Goal: Transaction & Acquisition: Purchase product/service

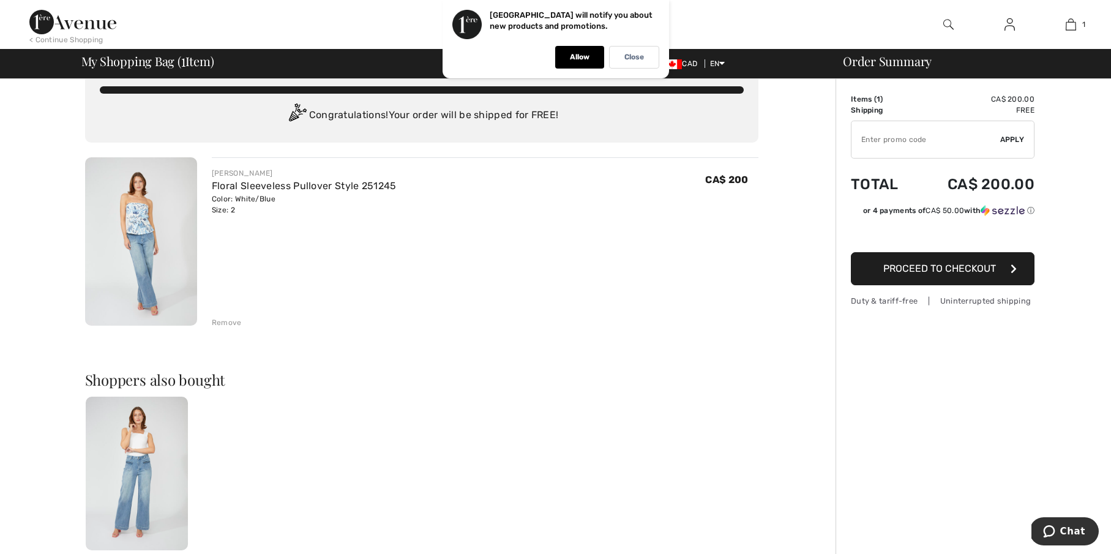
scroll to position [22, 0]
click at [972, 269] on span "Proceed to Checkout" at bounding box center [939, 269] width 113 height 12
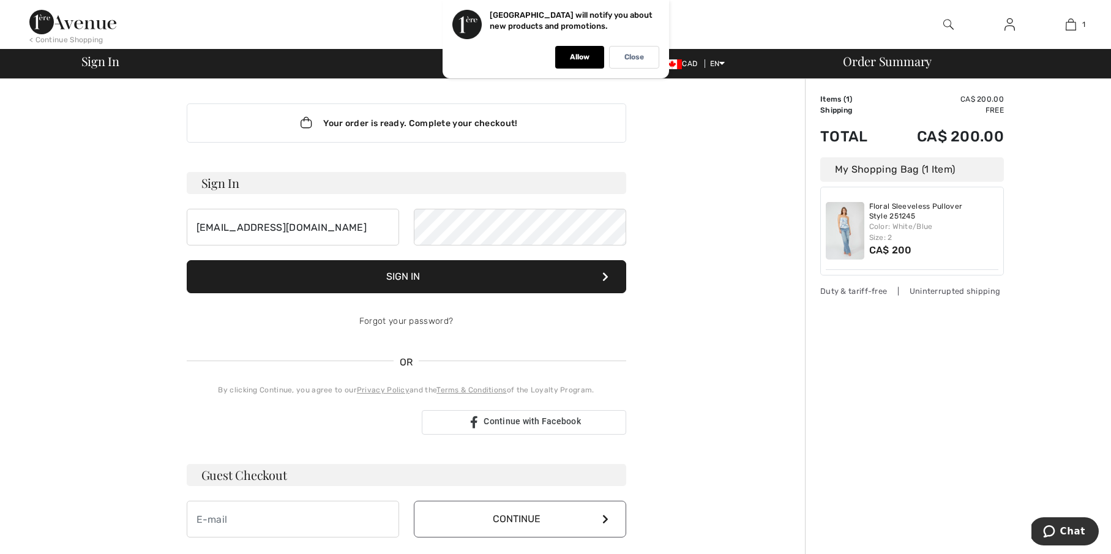
click at [394, 285] on button "Sign In" at bounding box center [406, 276] width 439 height 33
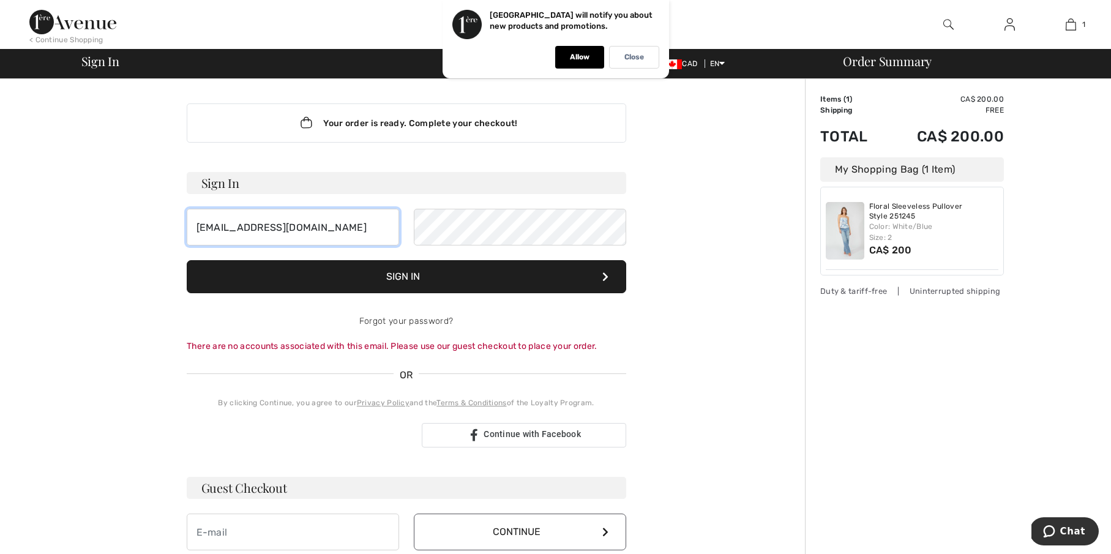
click at [354, 228] on input "[EMAIL_ADDRESS][DOMAIN_NAME]" at bounding box center [293, 227] width 212 height 37
type input "[EMAIL_ADDRESS][DOMAIN_NAME]"
click at [264, 542] on input "email" at bounding box center [293, 531] width 212 height 37
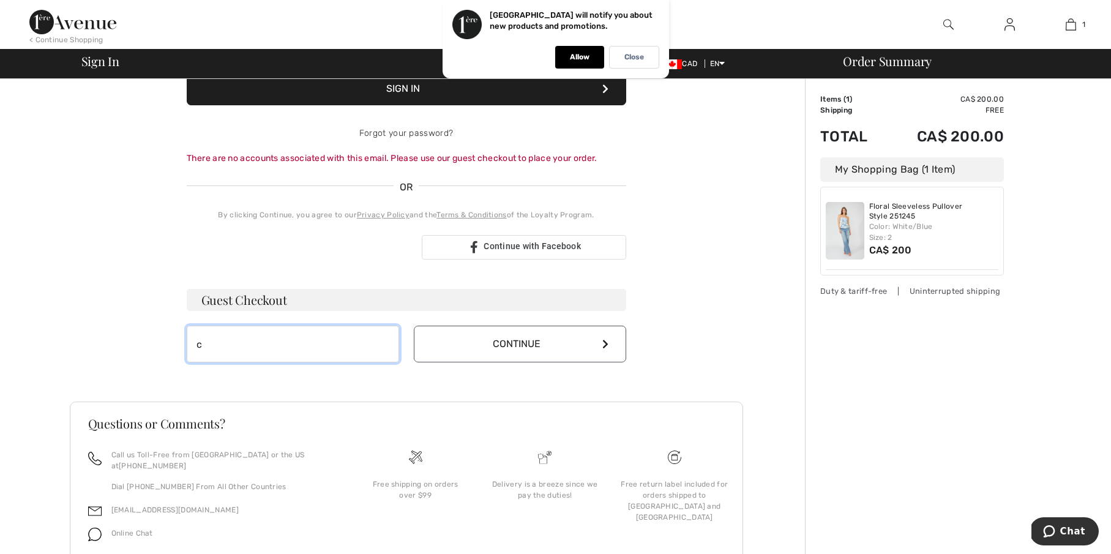
scroll to position [188, 0]
type input "cfranciosa@"
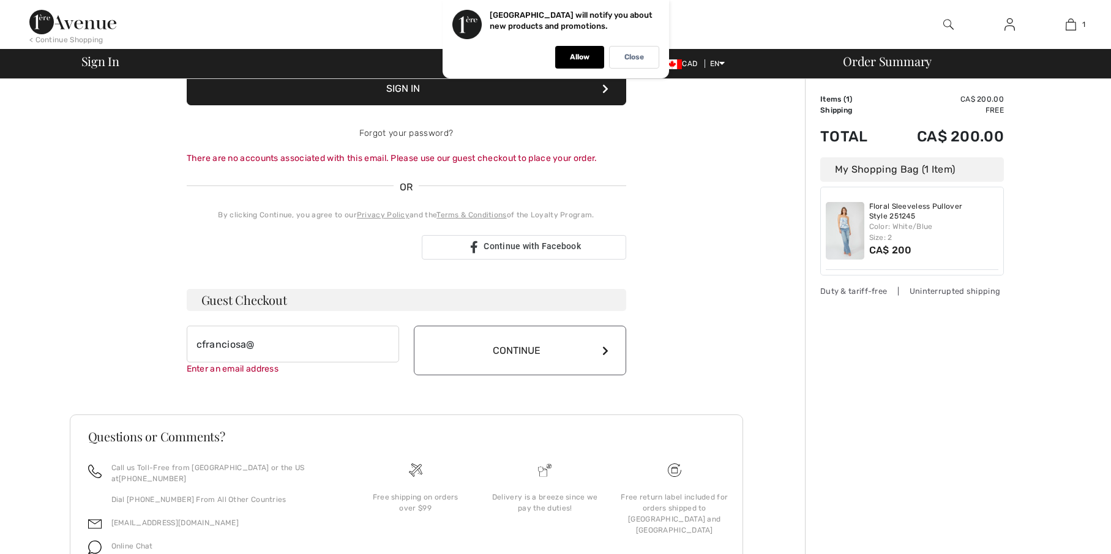
scroll to position [0, 0]
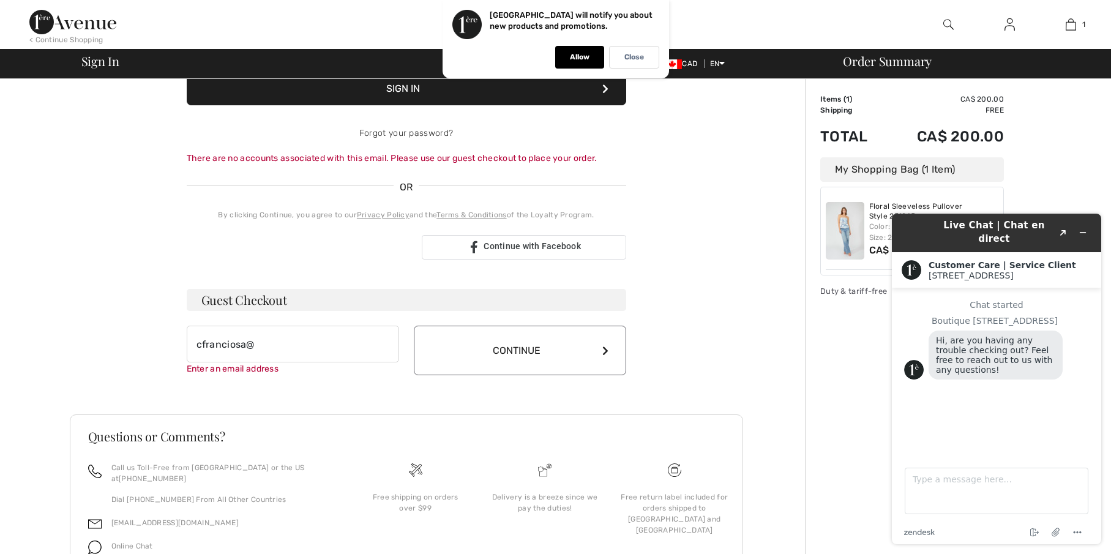
click at [606, 350] on icon at bounding box center [605, 351] width 6 height 10
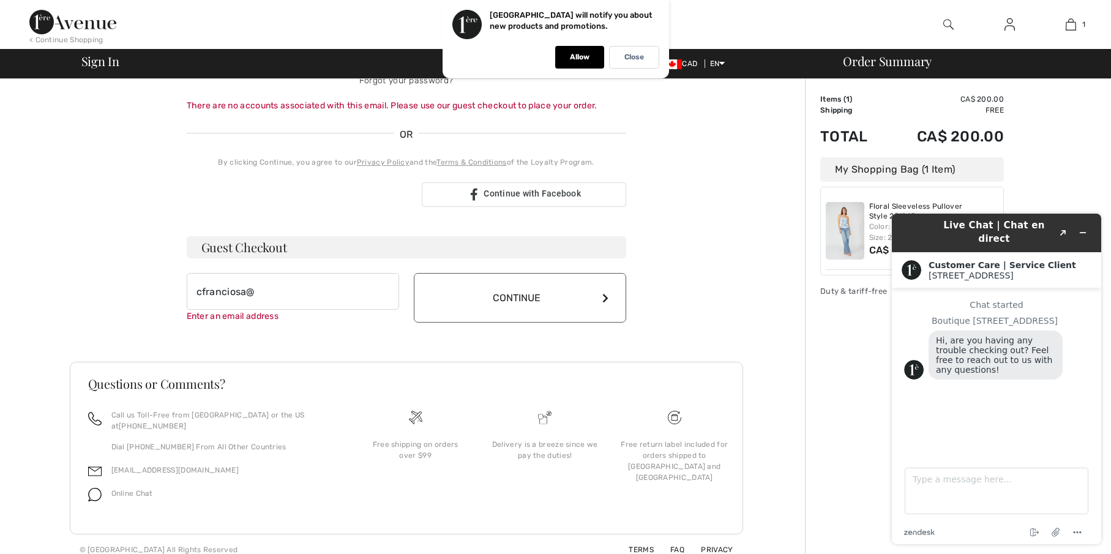
click at [607, 297] on icon at bounding box center [605, 298] width 6 height 10
click at [1086, 228] on icon "Minimize widget" at bounding box center [1082, 232] width 9 height 9
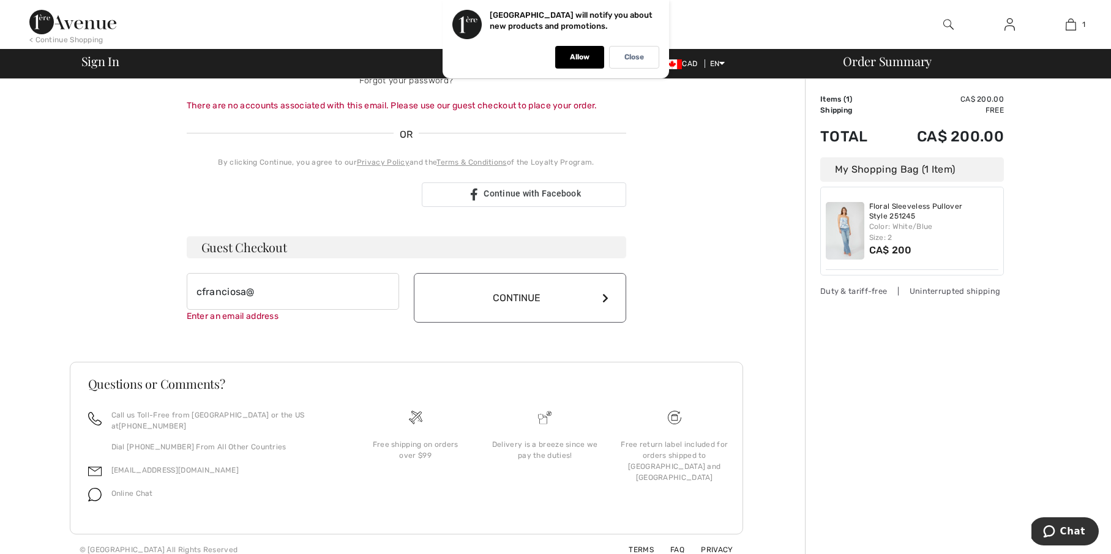
click at [1086, 224] on div "Order Summary Details Items ( 1 ) CA$ 200.00 Promo code CA$ 0.00 Shipping Free …" at bounding box center [958, 201] width 306 height 726
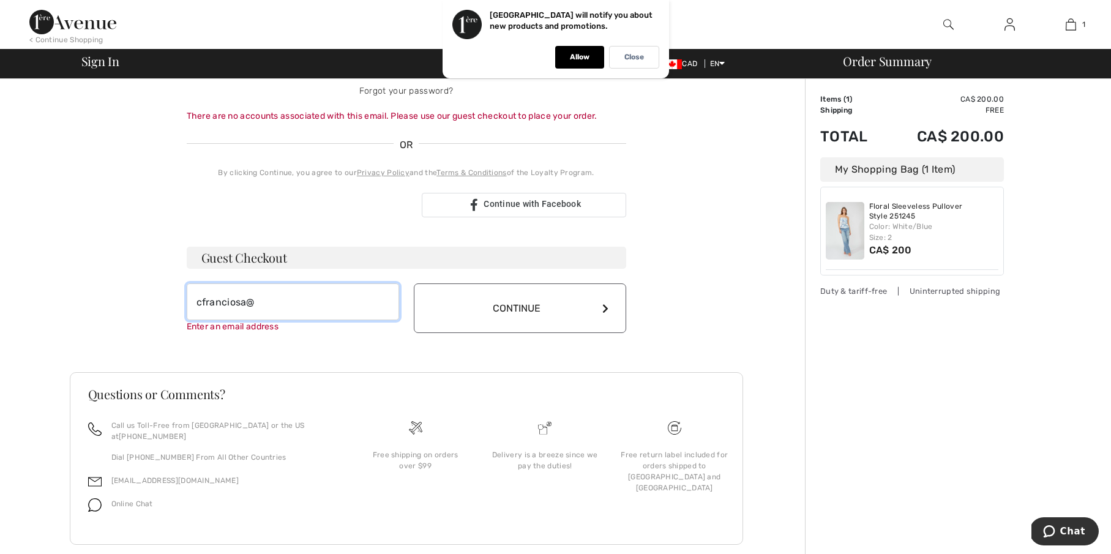
click at [264, 286] on input "cfranciosa@" at bounding box center [293, 301] width 212 height 37
click at [308, 299] on input "cogeco.cacfranciosa@" at bounding box center [293, 299] width 212 height 37
type input "c"
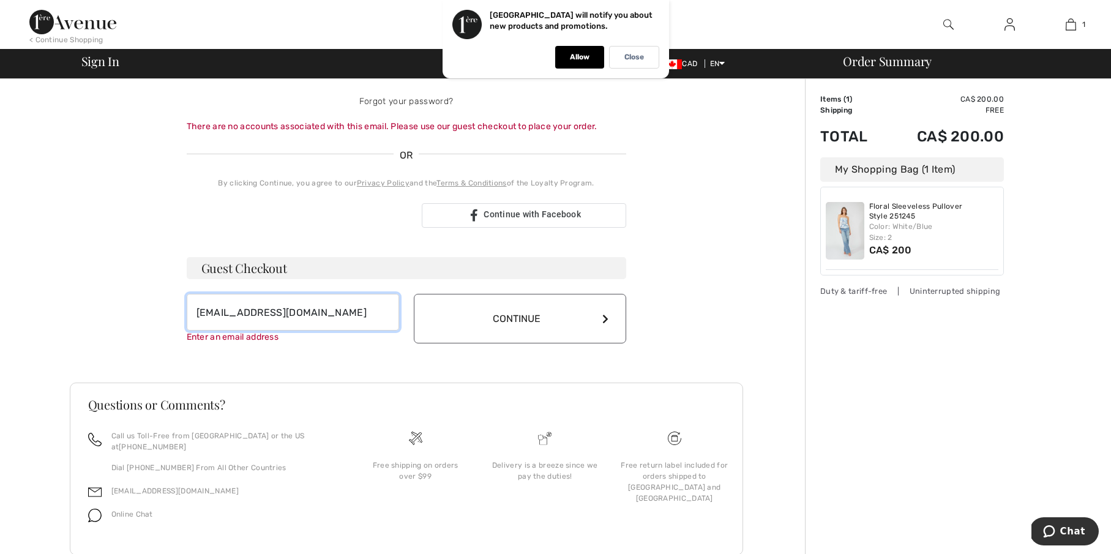
scroll to position [220, 0]
type input "[EMAIL_ADDRESS][DOMAIN_NAME]"
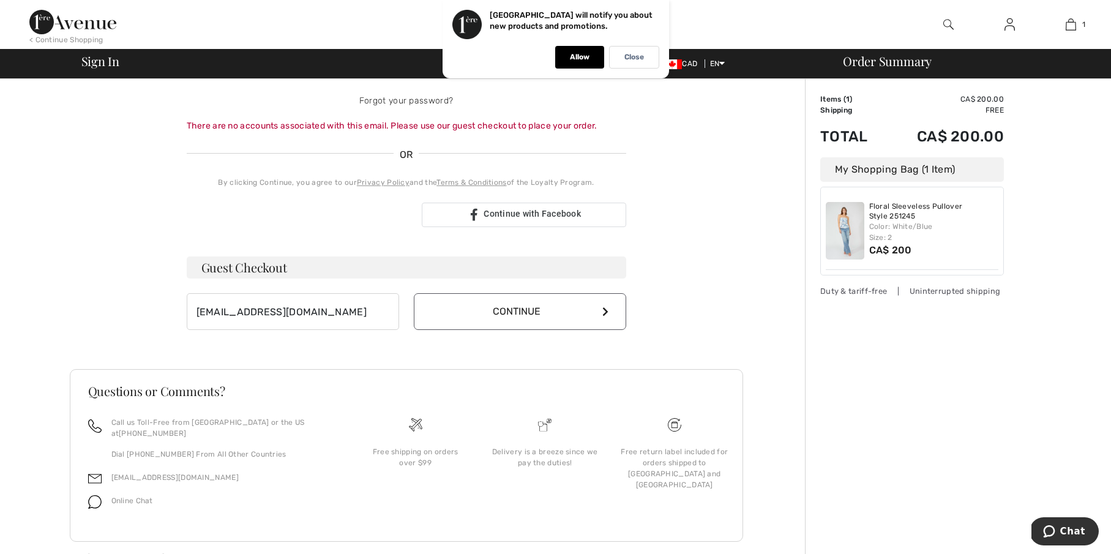
click at [599, 315] on button "Continue" at bounding box center [520, 311] width 212 height 37
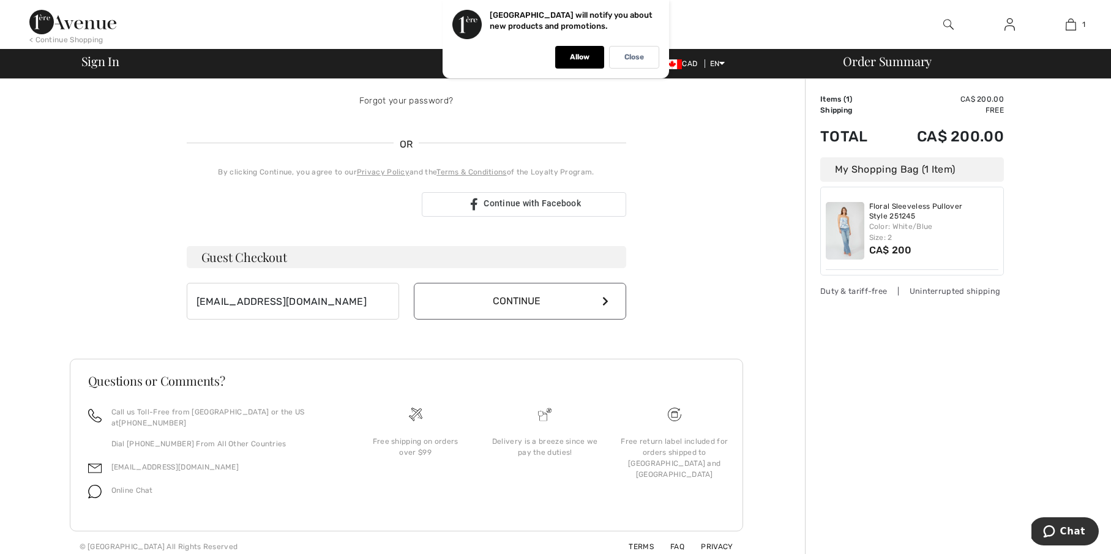
scroll to position [215, 0]
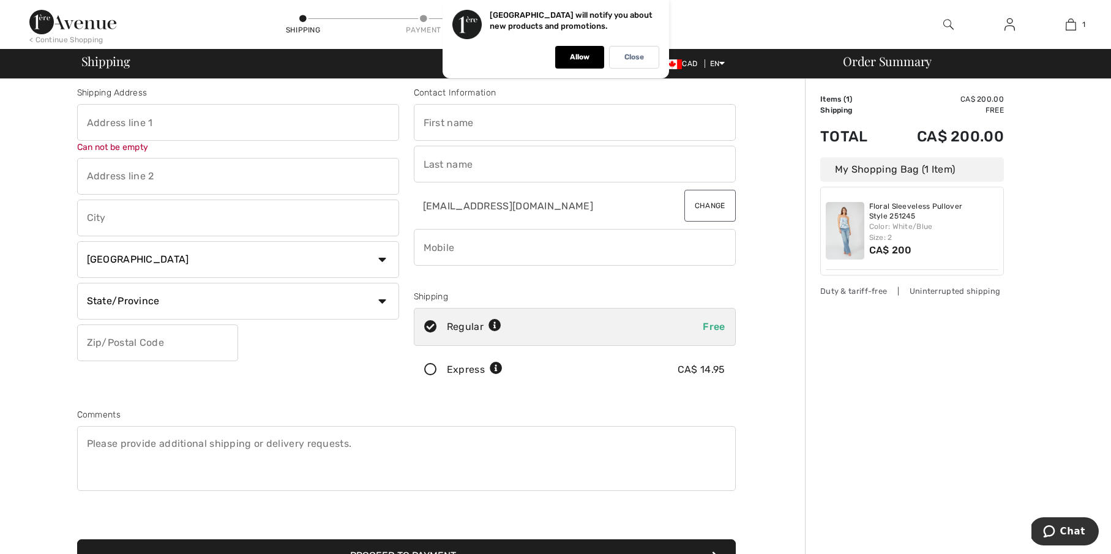
scroll to position [6, 0]
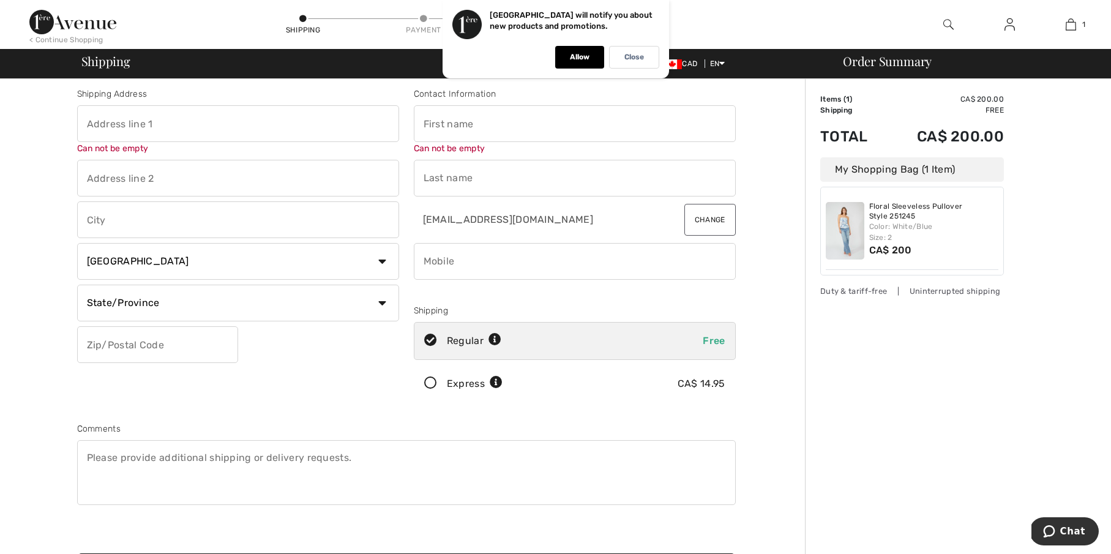
click at [92, 119] on input "text" at bounding box center [238, 123] width 322 height 37
type input "539MainWest"
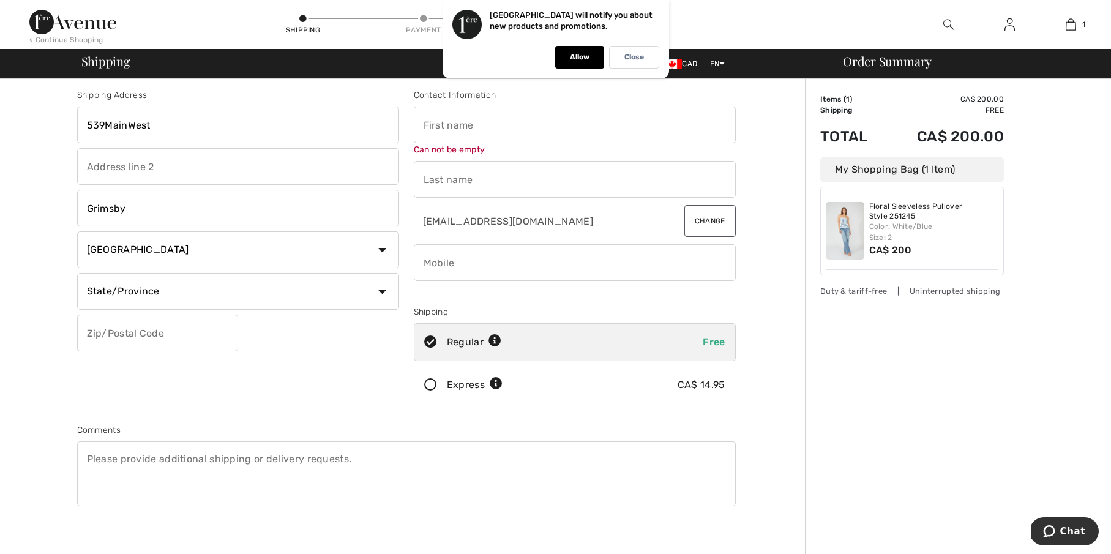
type input "Grimsby"
select select "ON"
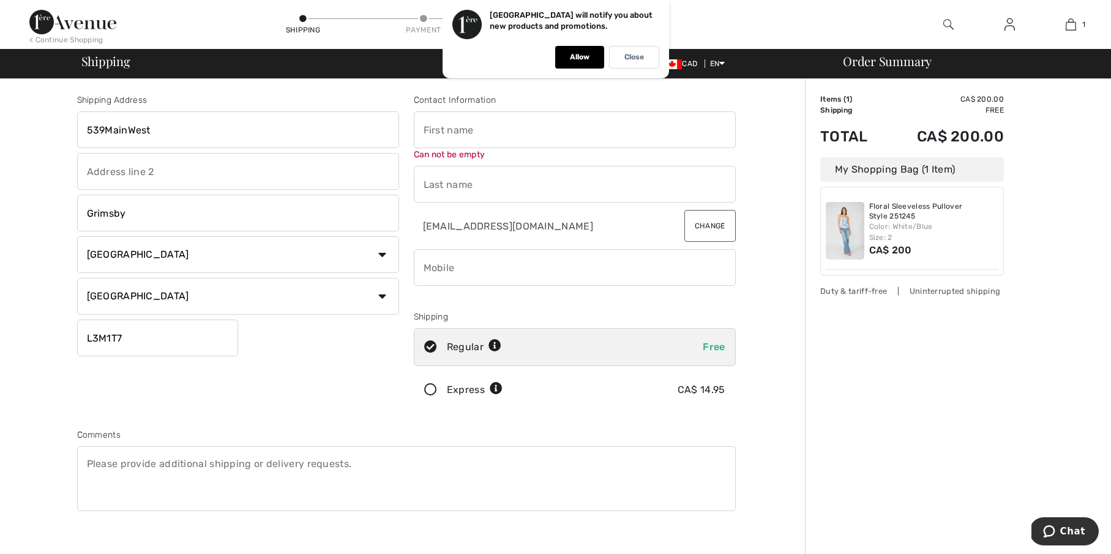
scroll to position [1, 0]
type input "L3M1T7"
click at [422, 133] on input "text" at bounding box center [575, 129] width 322 height 37
type input "christine franciosa"
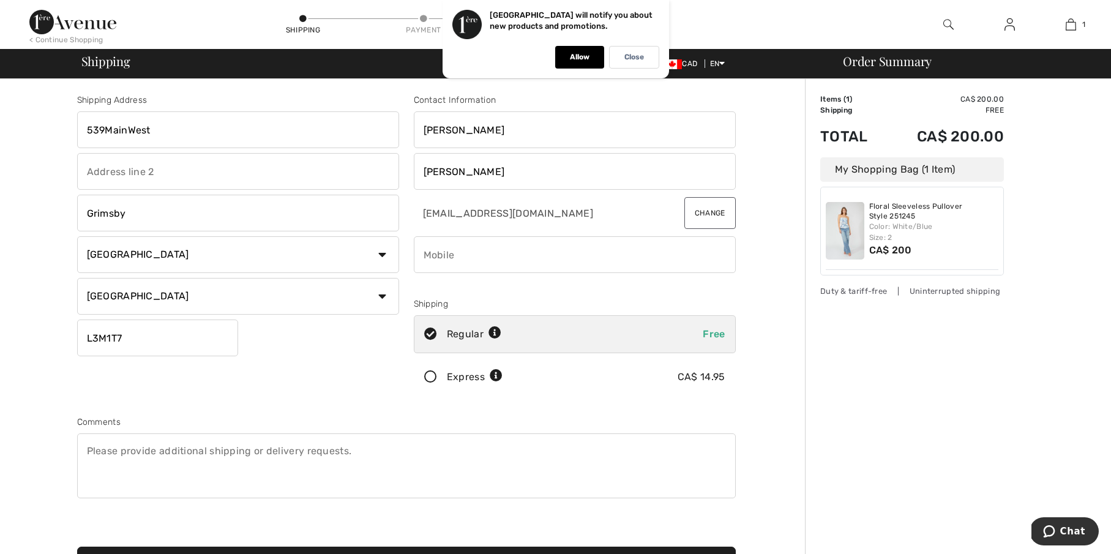
type input "franciosa"
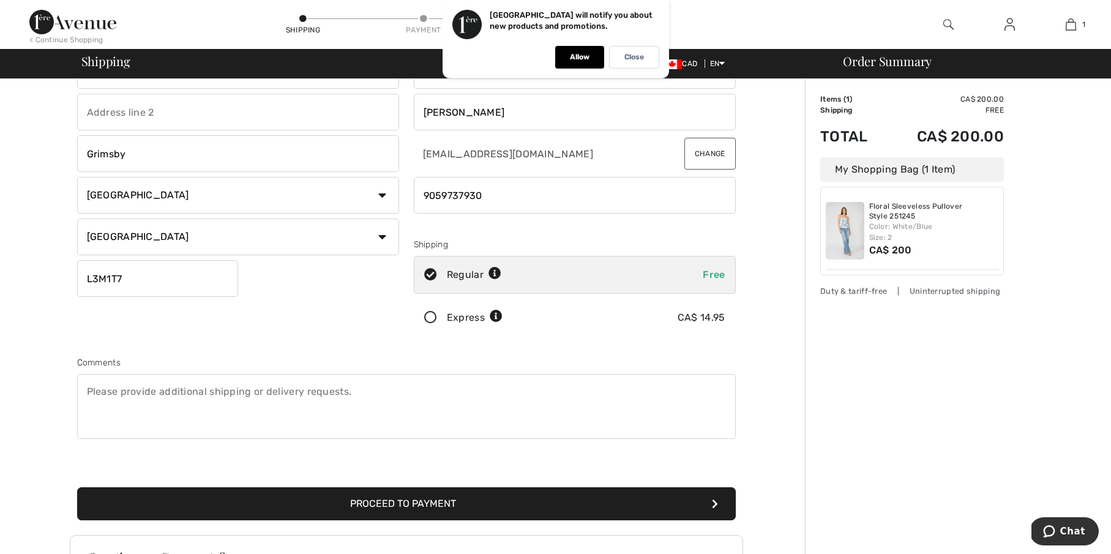
type input "9059737930"
click at [453, 503] on button "Proceed to Payment" at bounding box center [406, 503] width 658 height 33
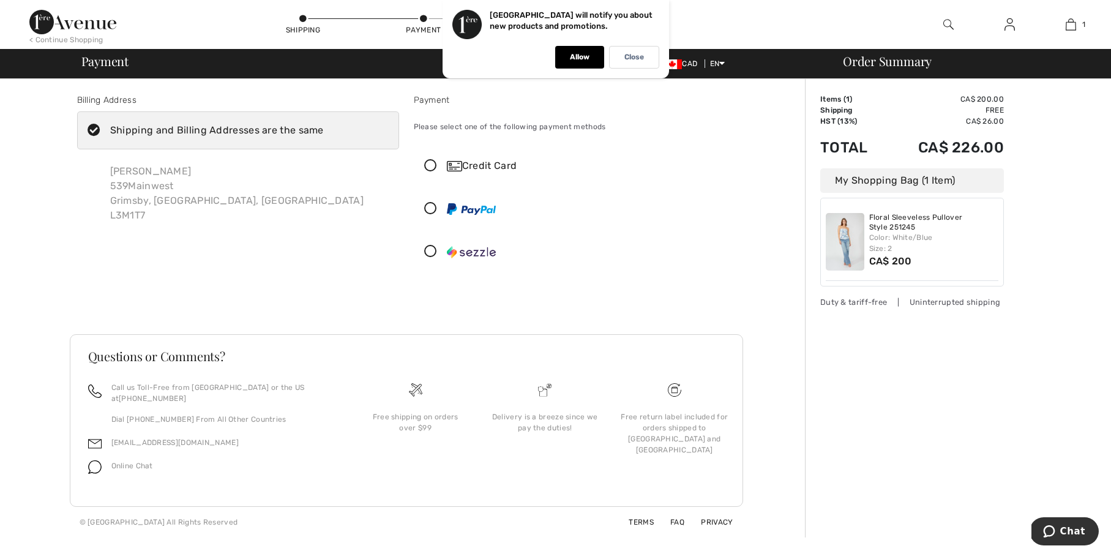
click at [430, 164] on icon at bounding box center [430, 166] width 32 height 13
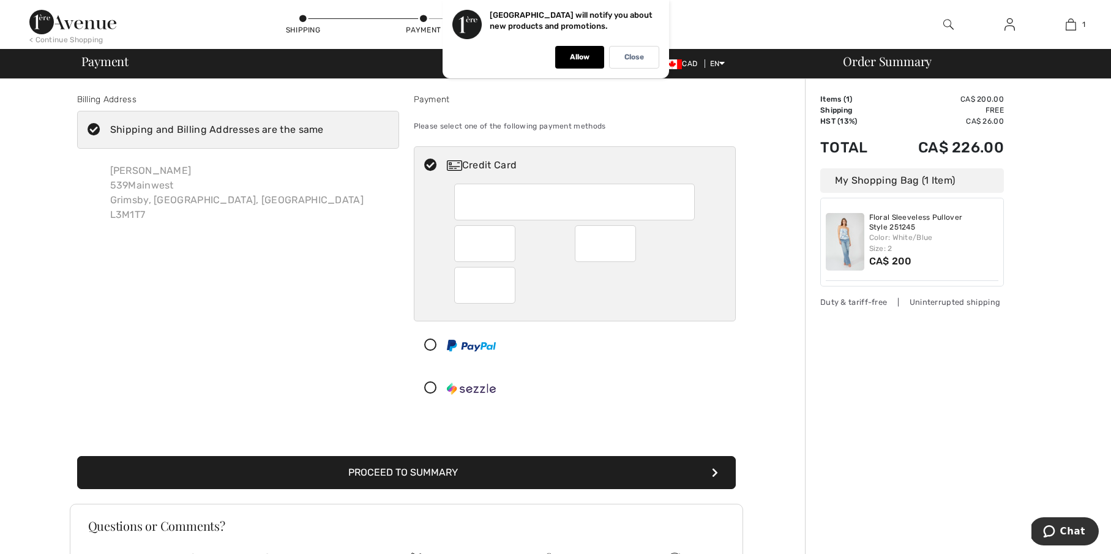
scroll to position [0, 1]
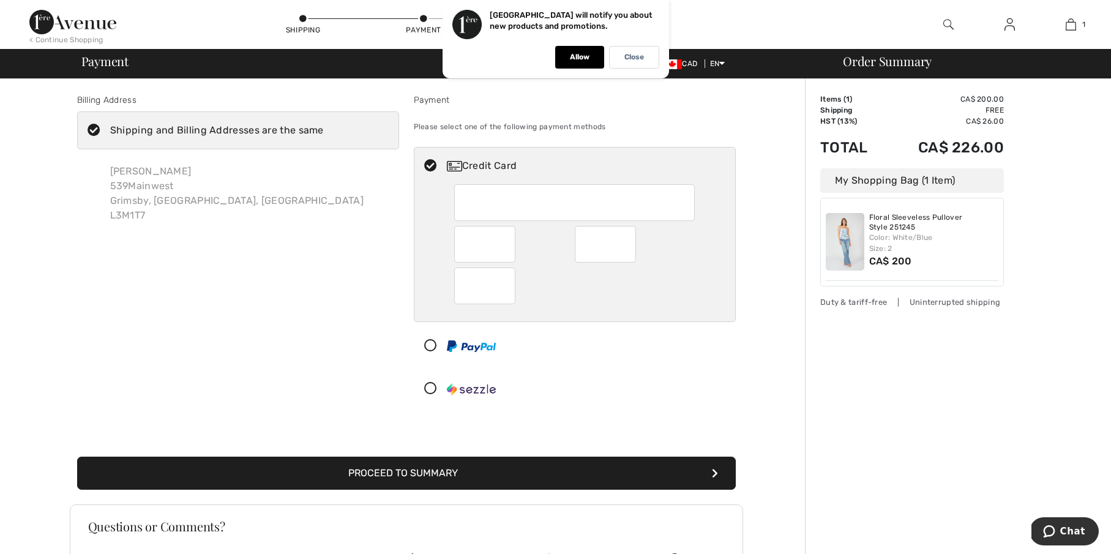
click at [714, 471] on icon "submit" at bounding box center [715, 473] width 6 height 10
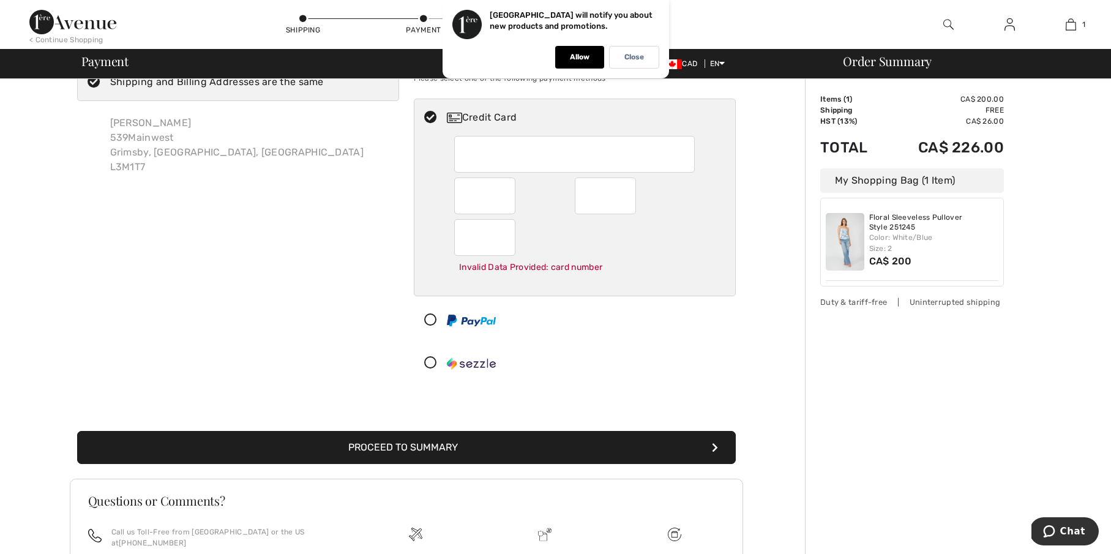
scroll to position [47, 1]
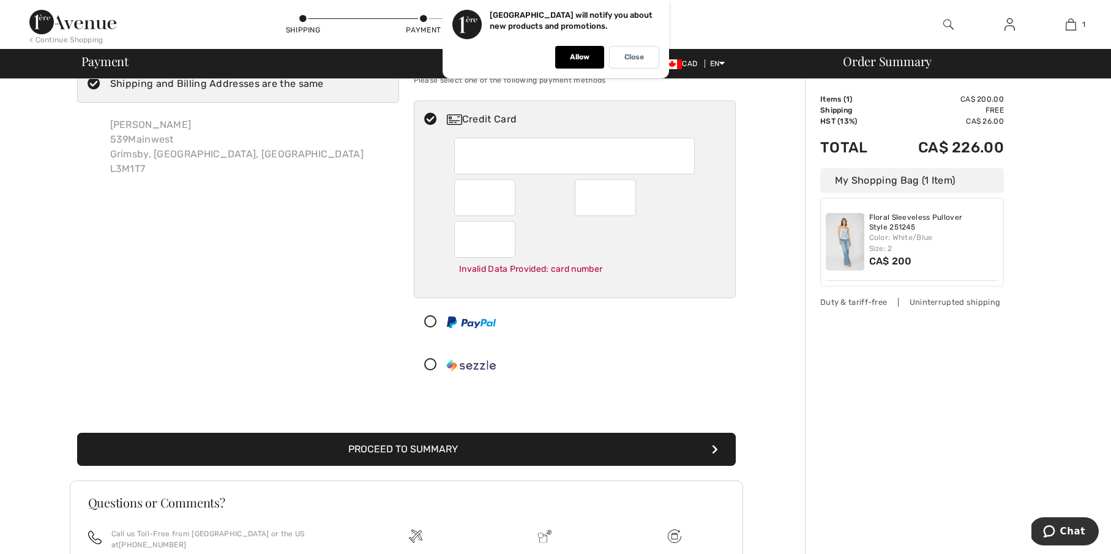
click at [708, 446] on button "Proceed to Summary" at bounding box center [406, 449] width 658 height 33
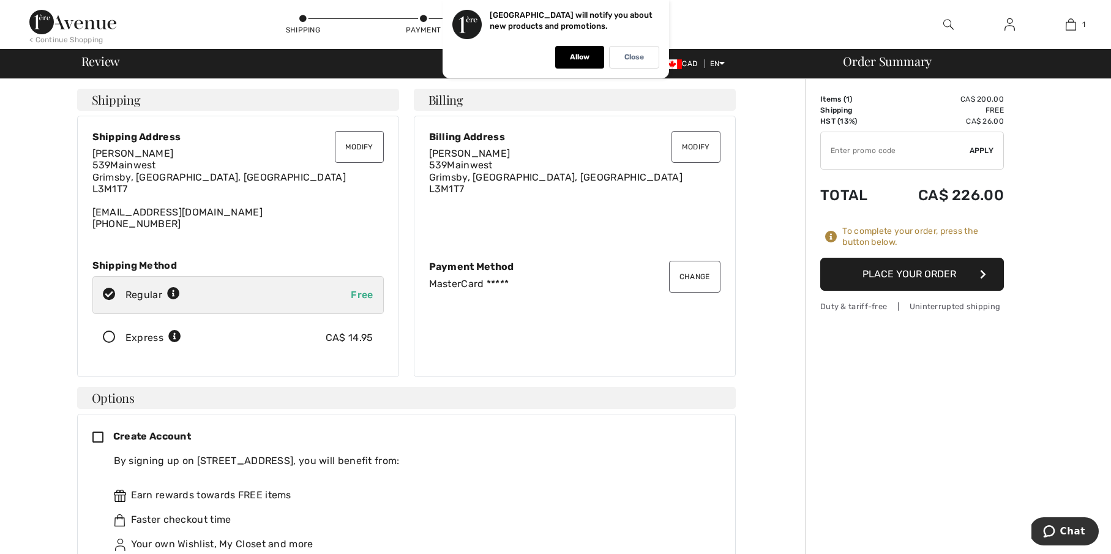
scroll to position [0, 1]
click at [229, 145] on div "Modify Shipping Address Christine Franciosa Franciosa 539Mainwest Grimsby, ON, …" at bounding box center [237, 180] width 291 height 99
click at [355, 141] on button "Modify" at bounding box center [359, 146] width 49 height 32
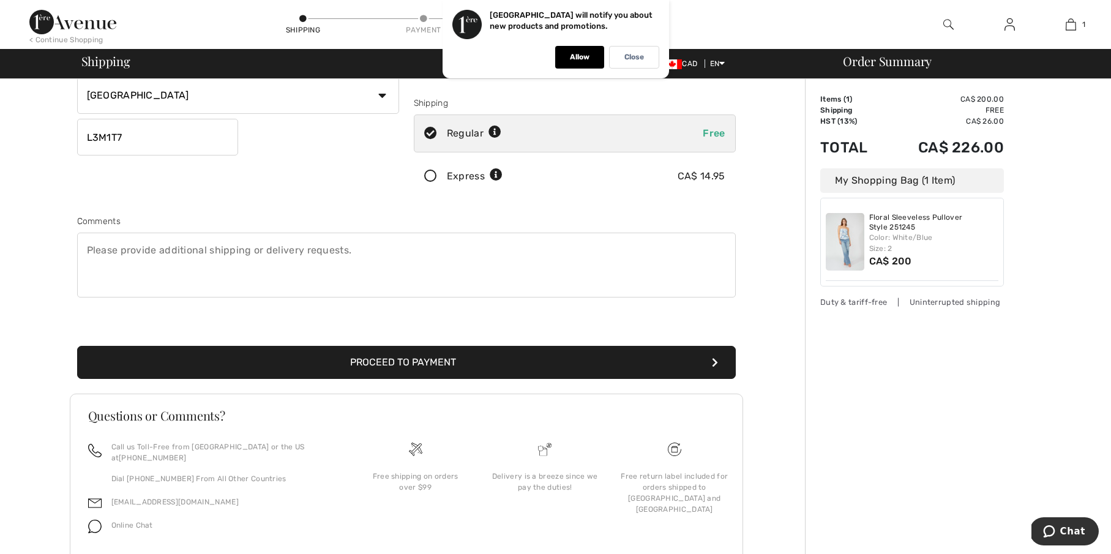
scroll to position [201, 0]
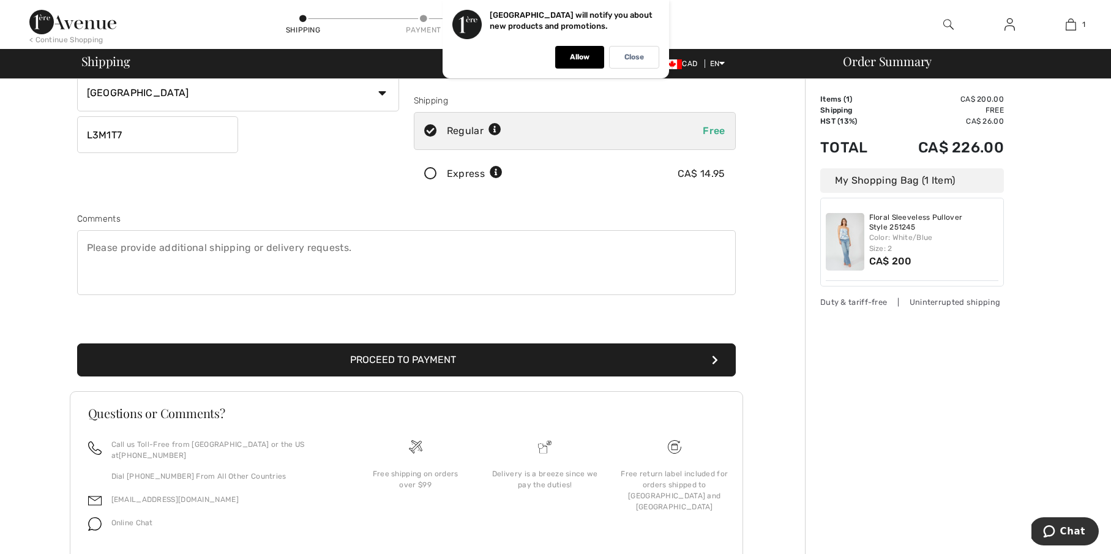
type input "[PERSON_NAME]"
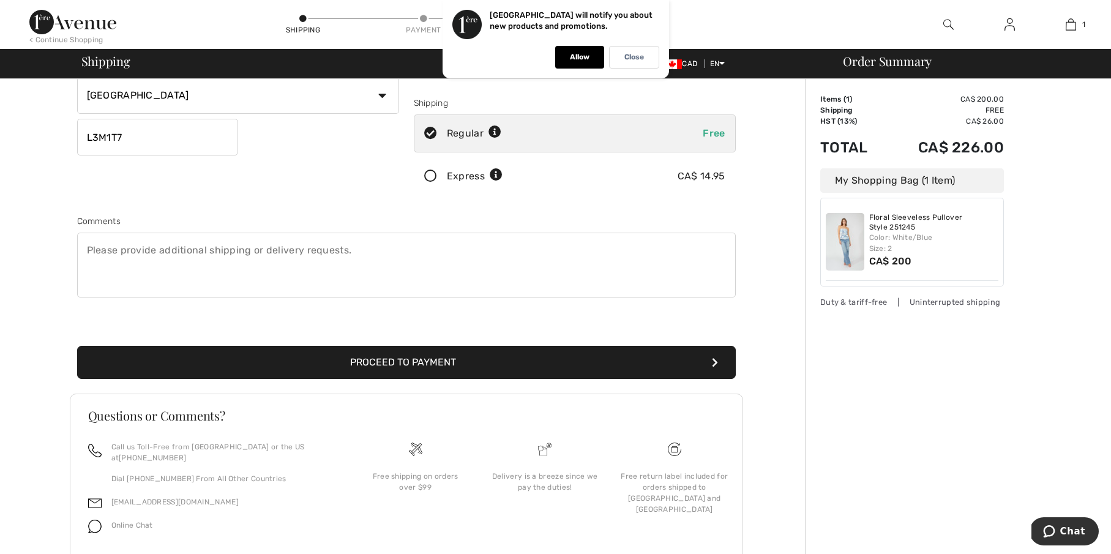
scroll to position [200, 1]
click at [713, 357] on button "Proceed to Payment" at bounding box center [406, 362] width 658 height 33
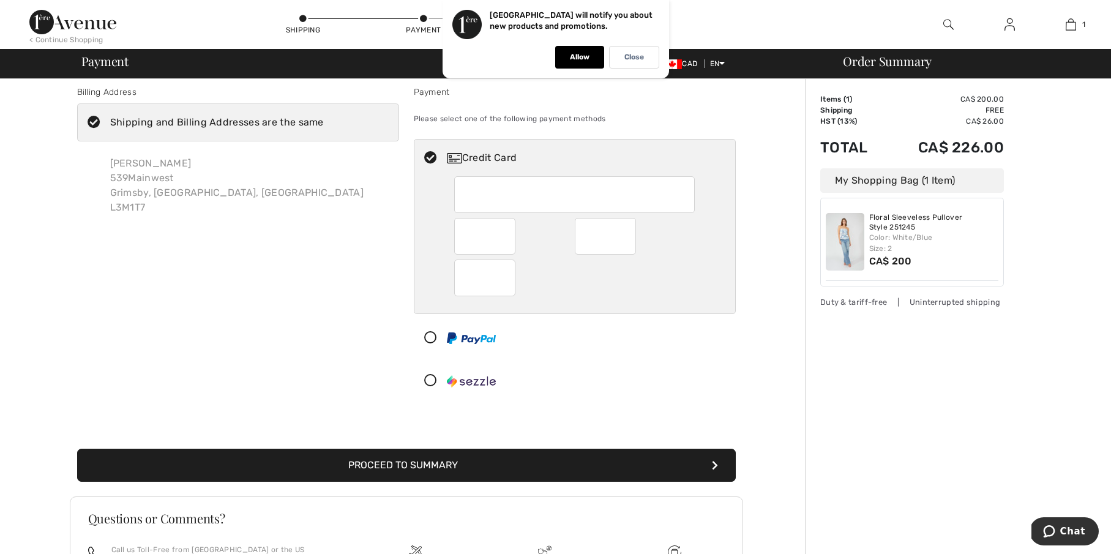
scroll to position [7, 0]
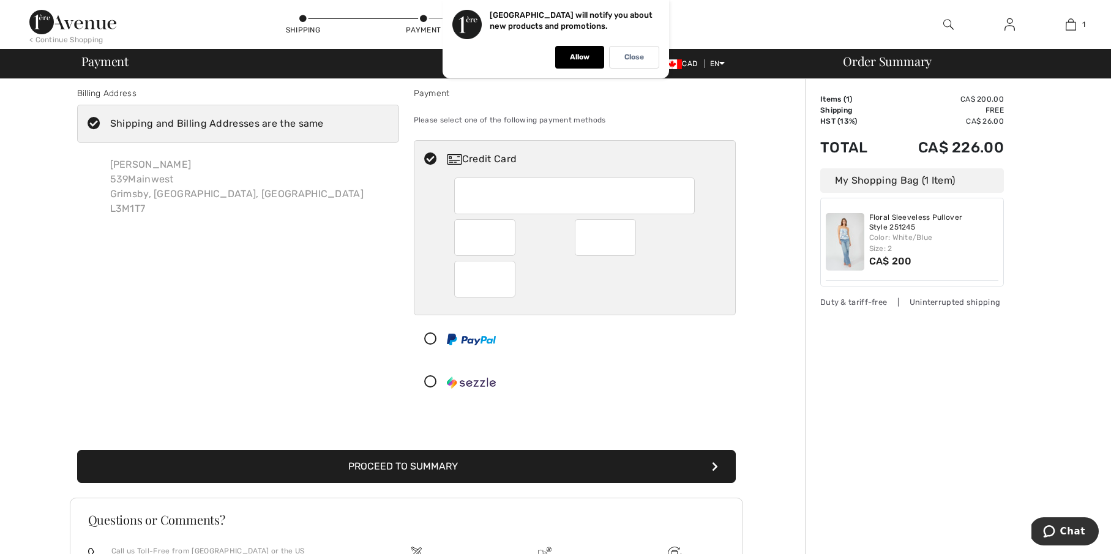
click at [712, 468] on icon "submit" at bounding box center [715, 466] width 6 height 10
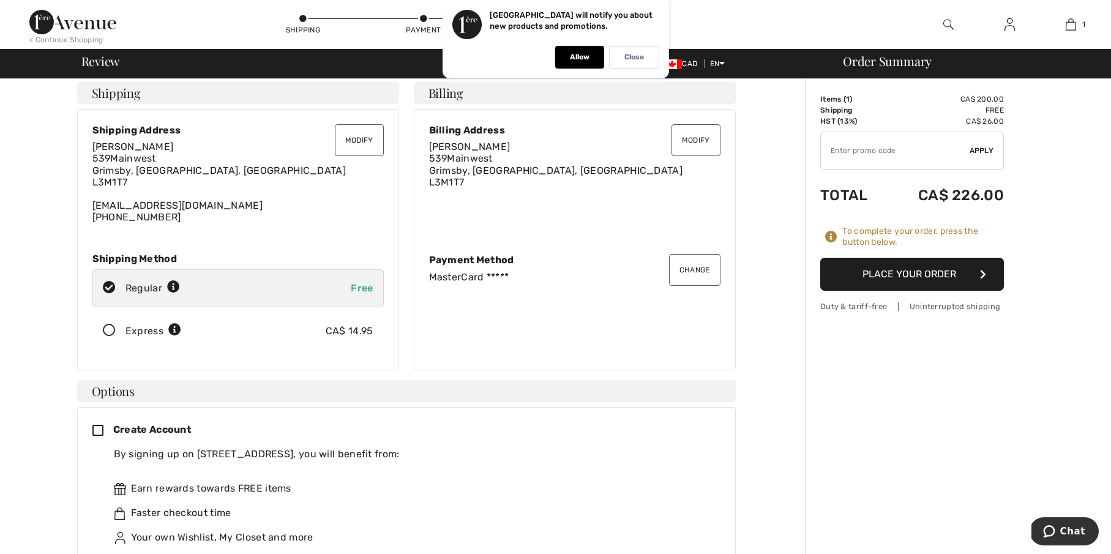
scroll to position [7, 0]
click at [983, 272] on icon "button" at bounding box center [983, 274] width 6 height 10
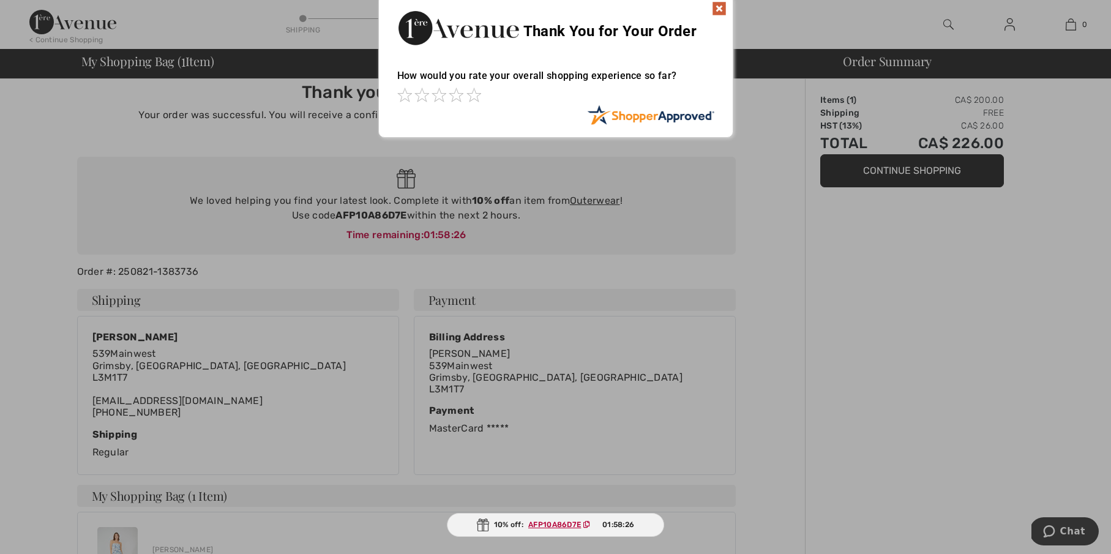
scroll to position [8, 1]
